Goal: Information Seeking & Learning: Learn about a topic

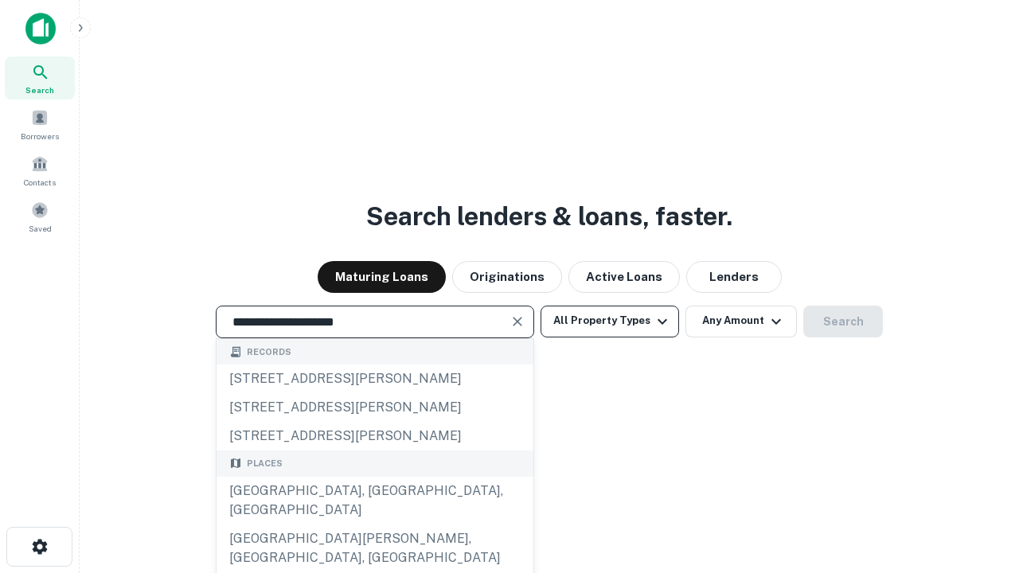
click at [374, 525] on div "[GEOGRAPHIC_DATA], [GEOGRAPHIC_DATA], [GEOGRAPHIC_DATA]" at bounding box center [375, 501] width 317 height 48
click at [610, 321] on button "All Property Types" at bounding box center [610, 322] width 139 height 32
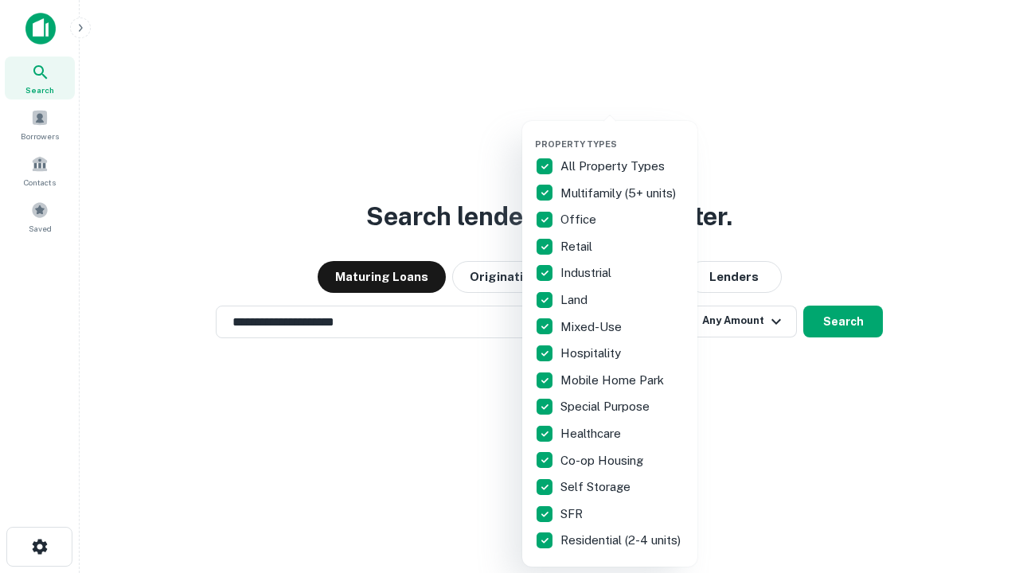
type input "**********"
click at [623, 134] on button "button" at bounding box center [622, 134] width 175 height 1
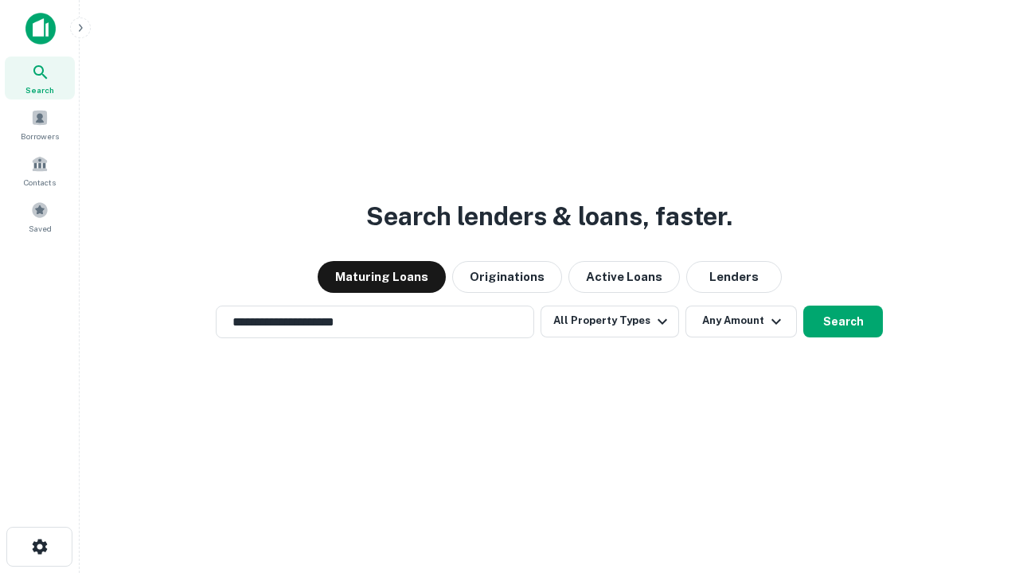
scroll to position [10, 192]
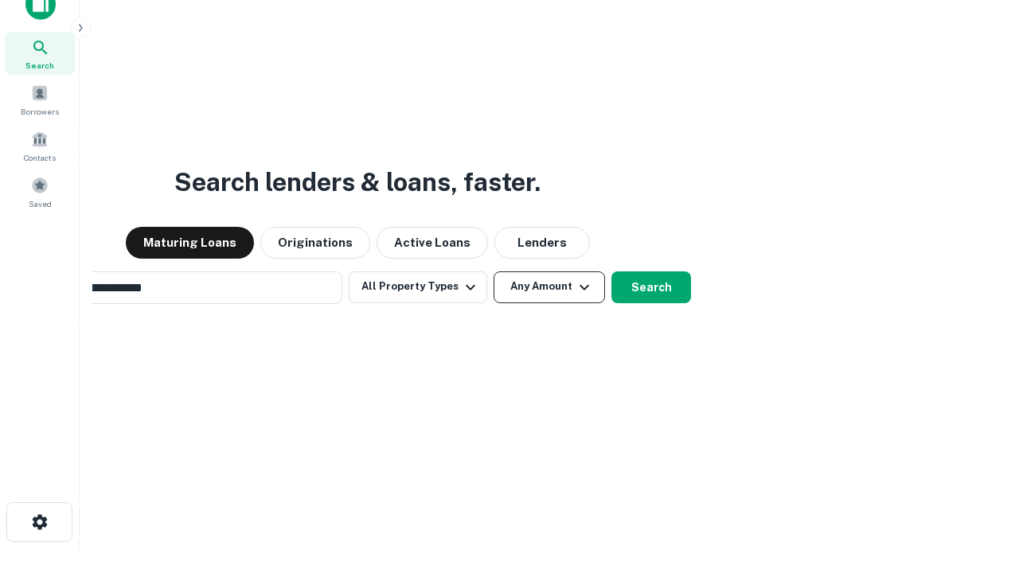
click at [494, 272] on button "Any Amount" at bounding box center [550, 288] width 112 height 32
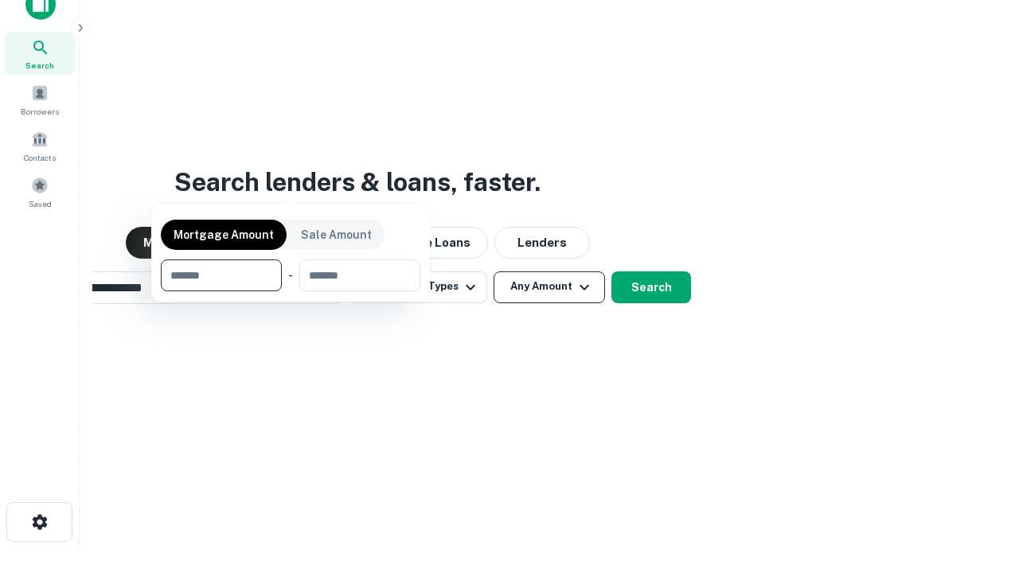
scroll to position [115, 451]
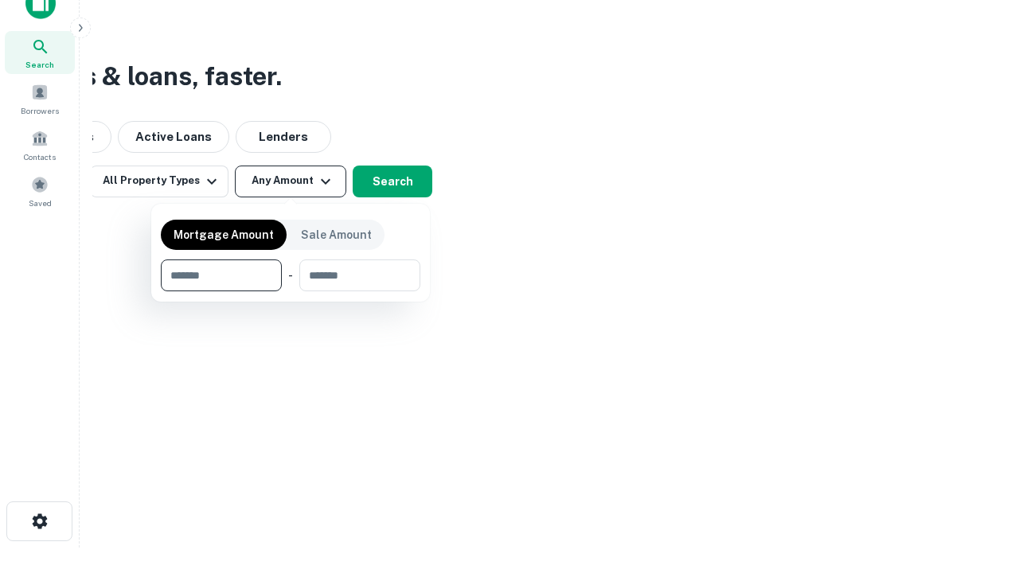
type input "*******"
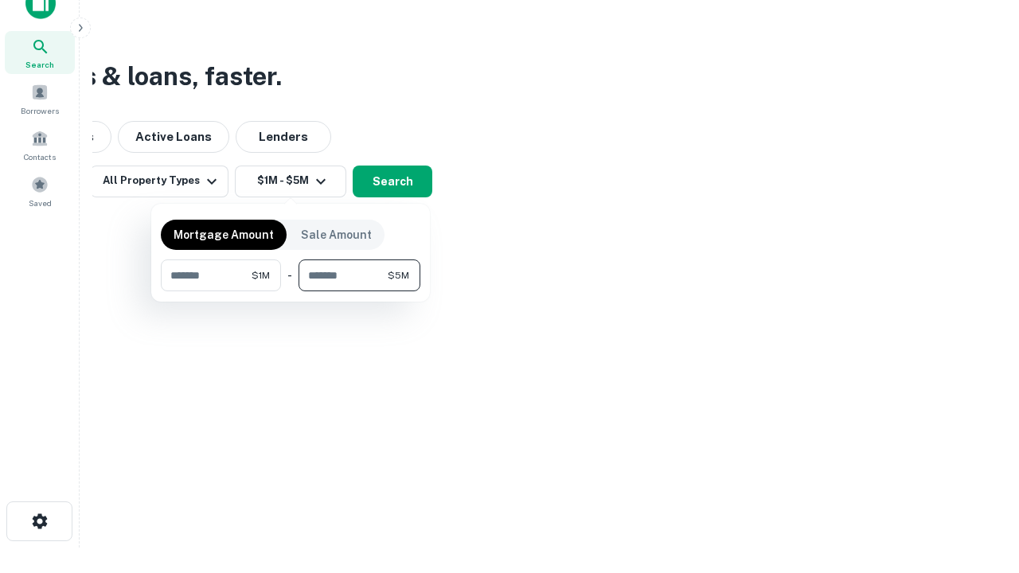
type input "*******"
click at [291, 292] on button "button" at bounding box center [291, 292] width 260 height 1
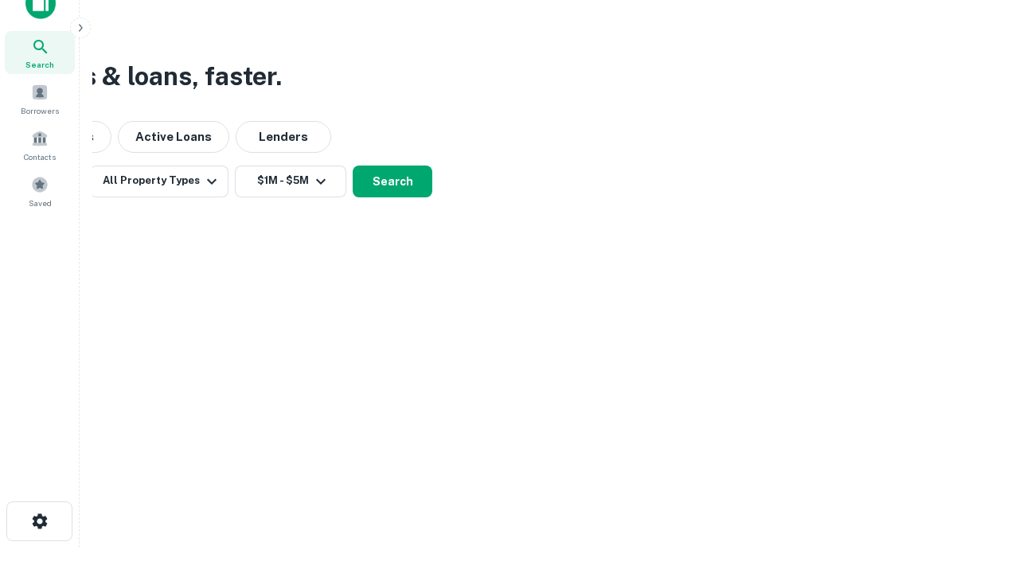
scroll to position [10, 294]
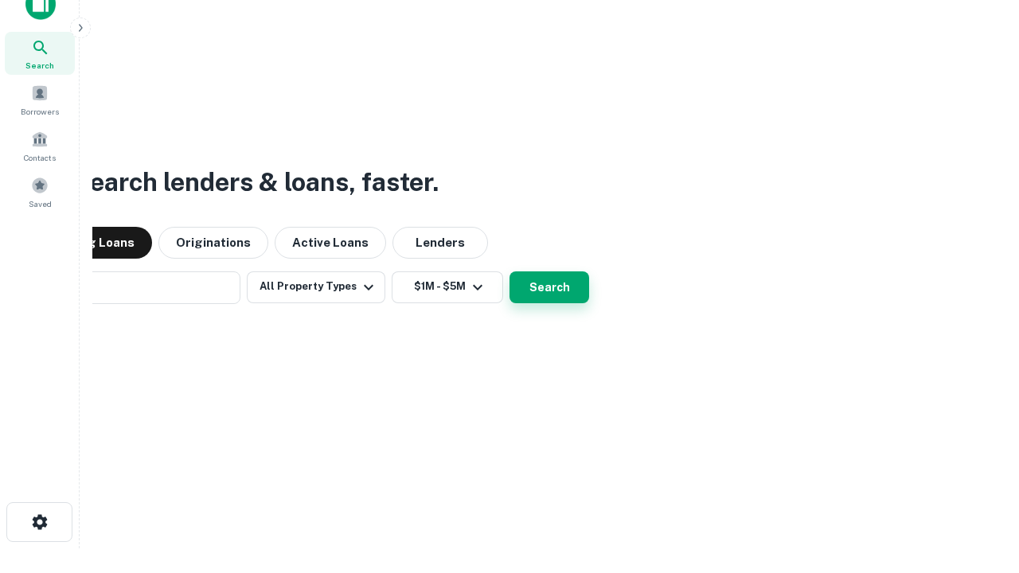
click at [510, 272] on button "Search" at bounding box center [550, 288] width 80 height 32
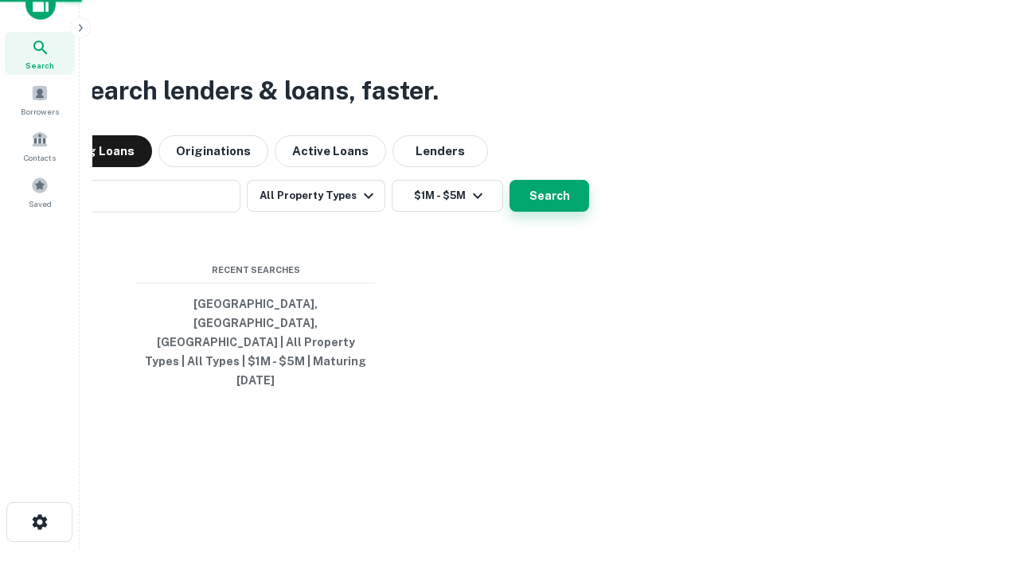
scroll to position [42, 451]
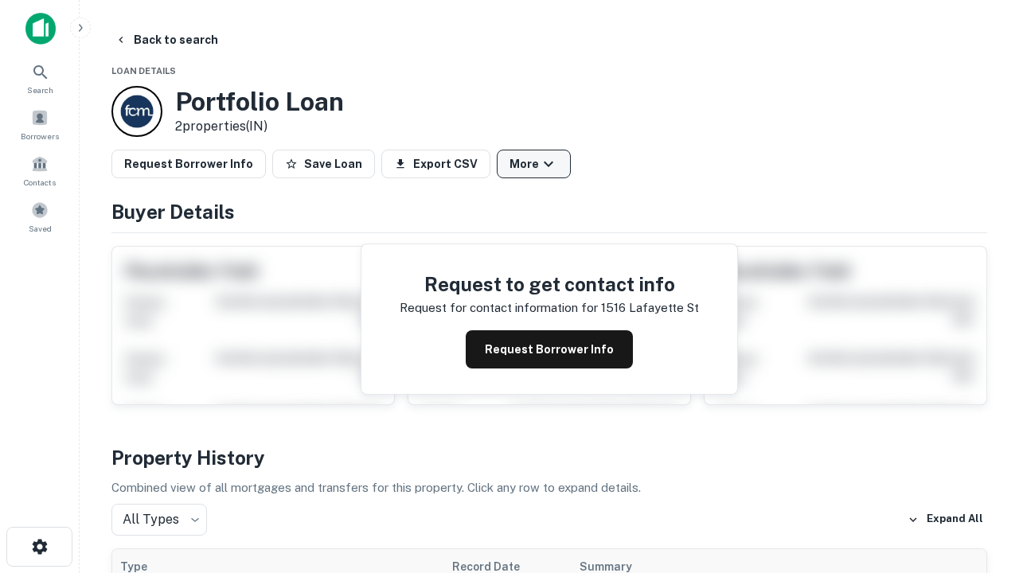
click at [534, 164] on button "More" at bounding box center [534, 164] width 74 height 29
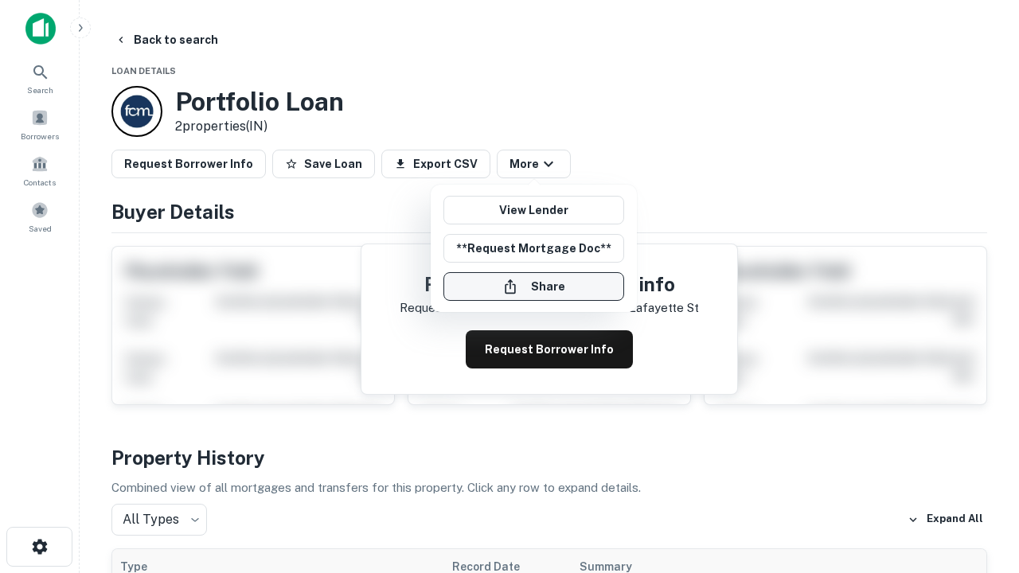
click at [534, 287] on button "Share" at bounding box center [534, 286] width 181 height 29
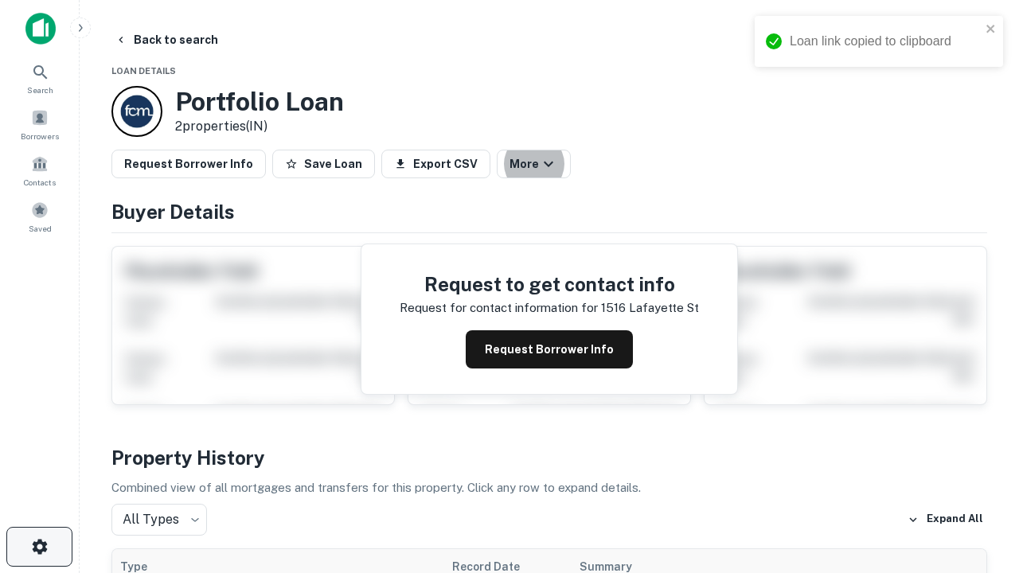
click at [39, 547] on icon "button" at bounding box center [39, 547] width 19 height 19
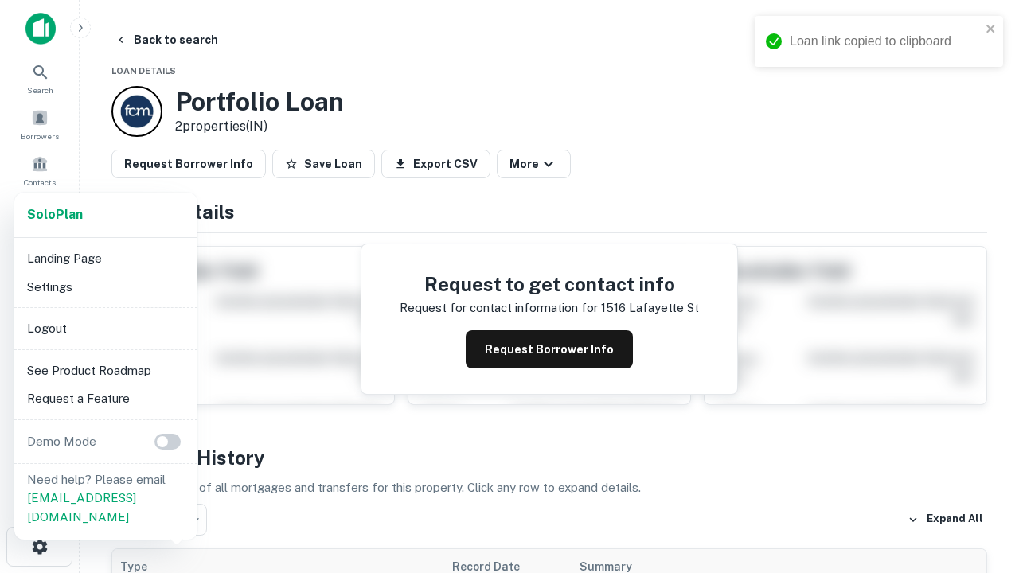
click at [105, 328] on li "Logout" at bounding box center [106, 329] width 170 height 29
